Goal: Task Accomplishment & Management: Use online tool/utility

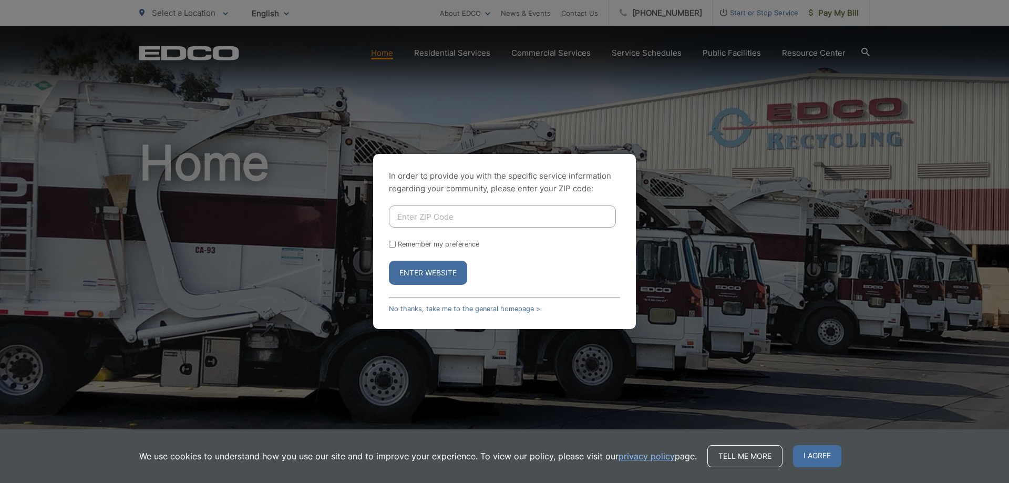
drag, startPoint x: 910, startPoint y: 182, endPoint x: 611, endPoint y: 1, distance: 349.3
click at [910, 179] on div "In order to provide you with the specific service information regarding your co…" at bounding box center [504, 241] width 1009 height 483
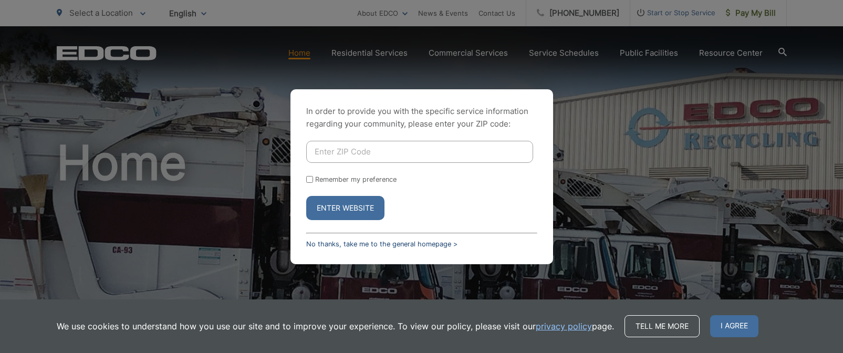
click at [407, 242] on link "No thanks, take me to the general homepage >" at bounding box center [381, 244] width 151 height 8
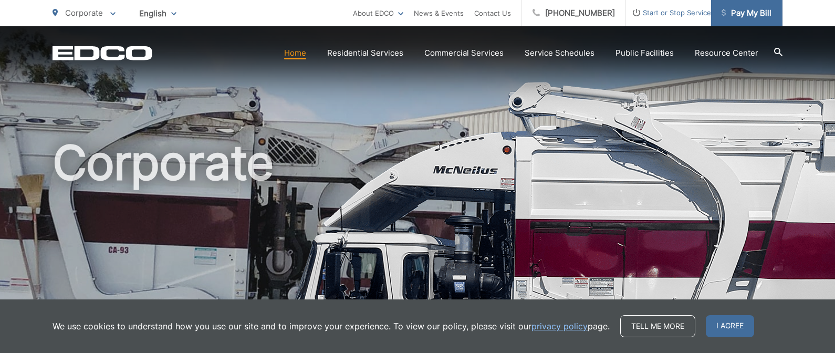
click at [741, 12] on span "Pay My Bill" at bounding box center [747, 13] width 50 height 13
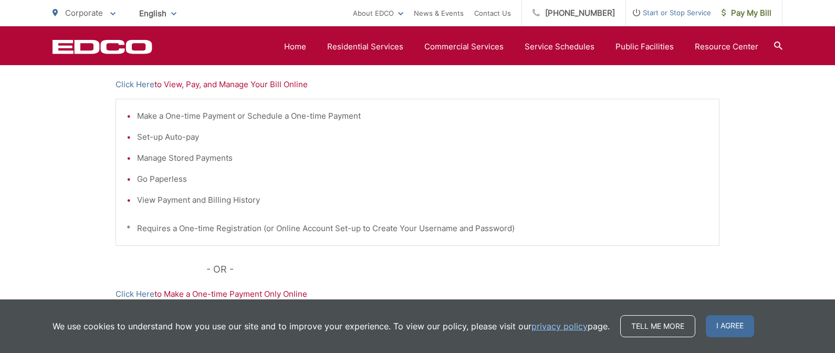
scroll to position [210, 0]
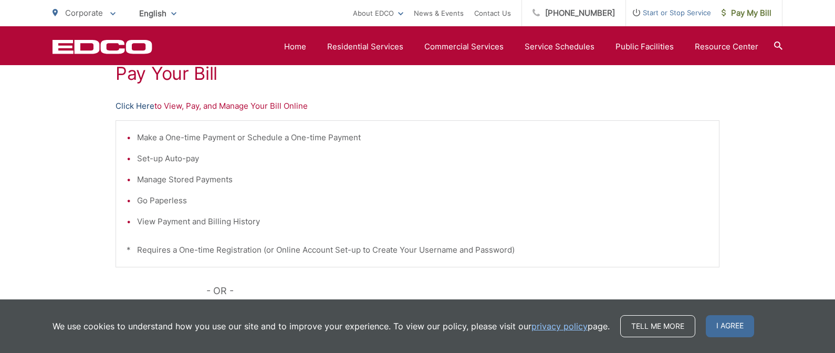
click at [143, 104] on link "Click Here" at bounding box center [135, 106] width 39 height 13
